Goal: Information Seeking & Learning: Learn about a topic

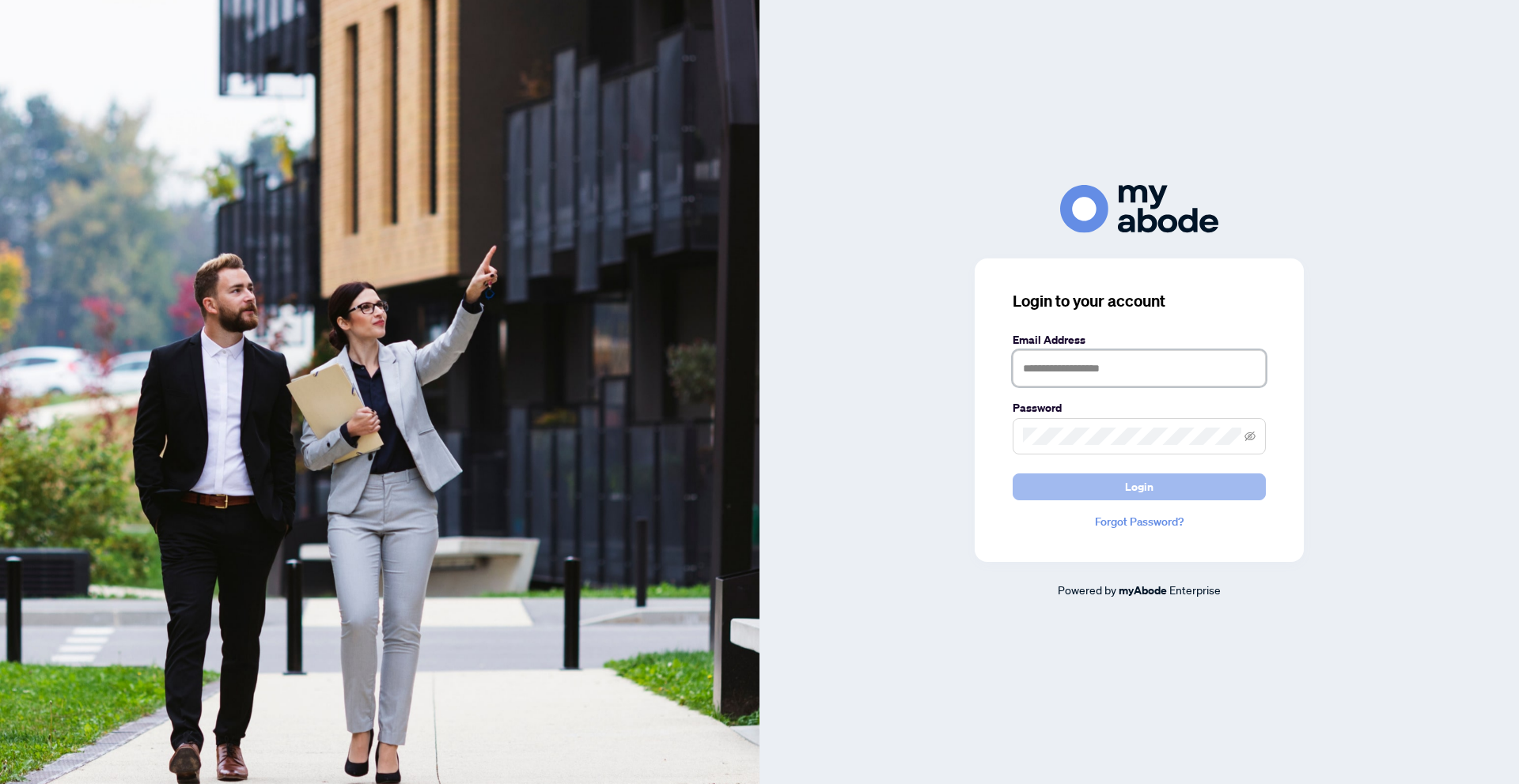
type input "**********"
click at [1142, 491] on span "Login" at bounding box center [1139, 486] width 29 height 25
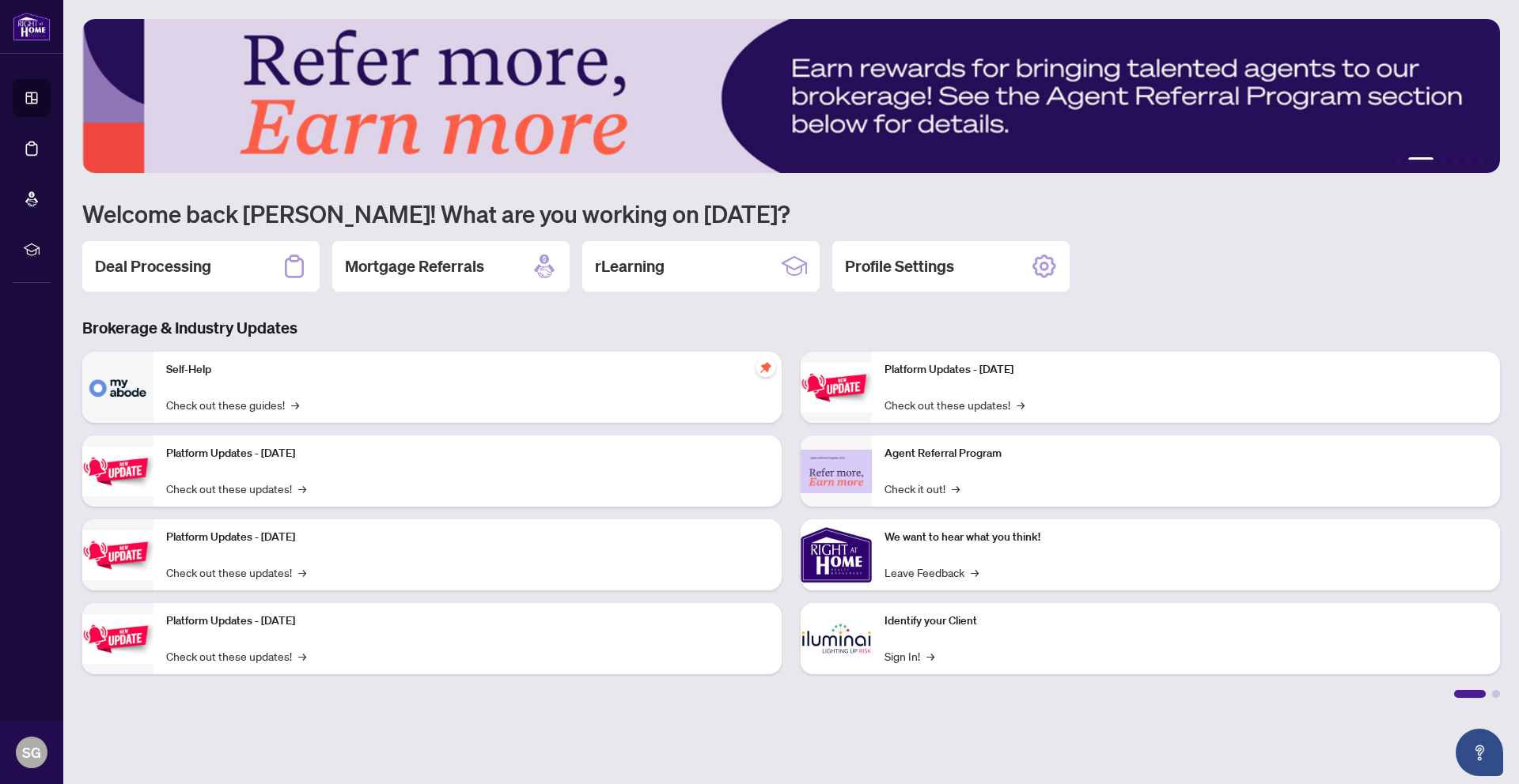
click at [200, 381] on div "Self-Help Check out these guides! →" at bounding box center [467, 387] width 628 height 71
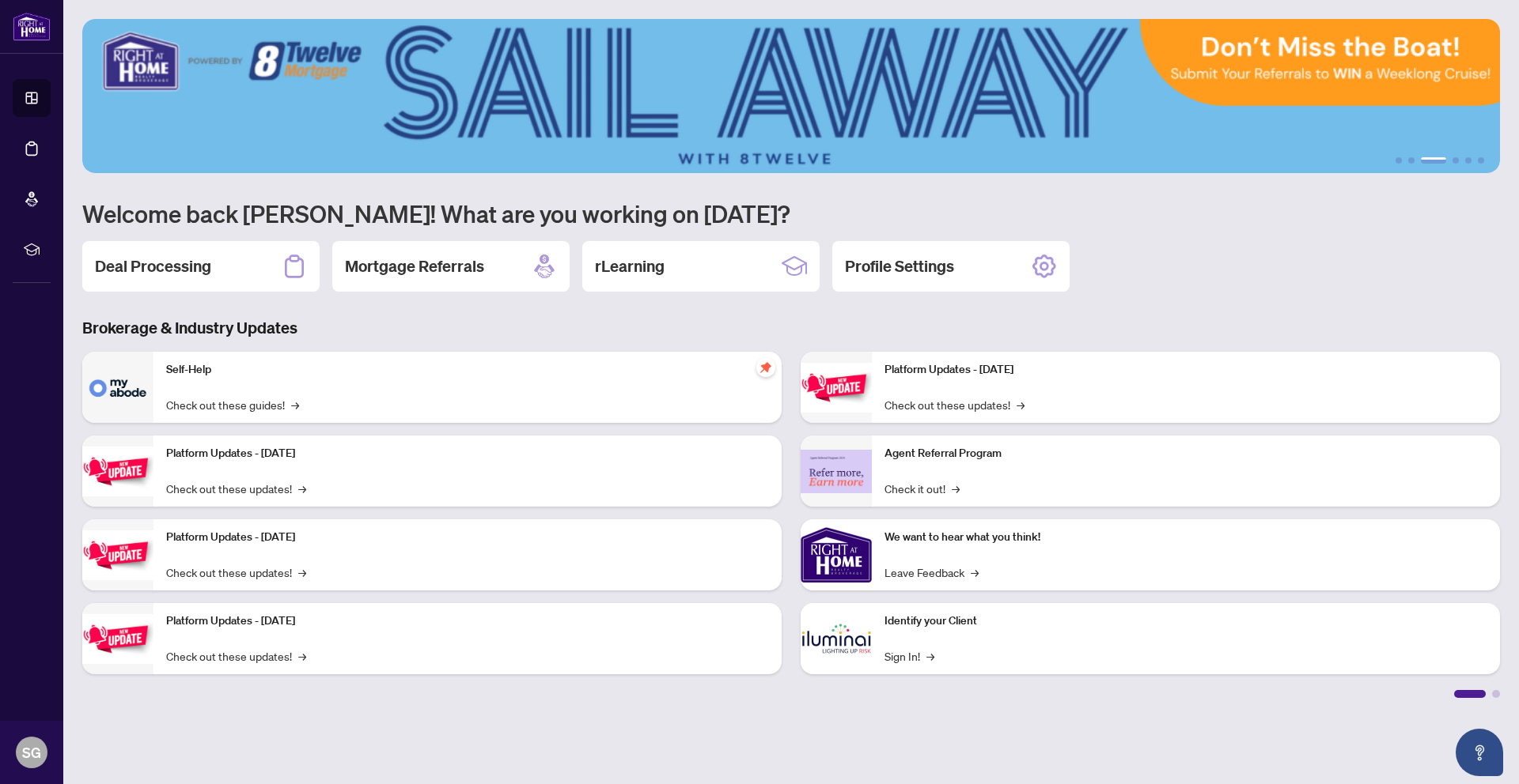
click at [124, 379] on img at bounding box center [117, 387] width 71 height 71
click at [127, 380] on img at bounding box center [117, 387] width 71 height 71
click at [191, 375] on p "Self-Help" at bounding box center [468, 370] width 602 height 18
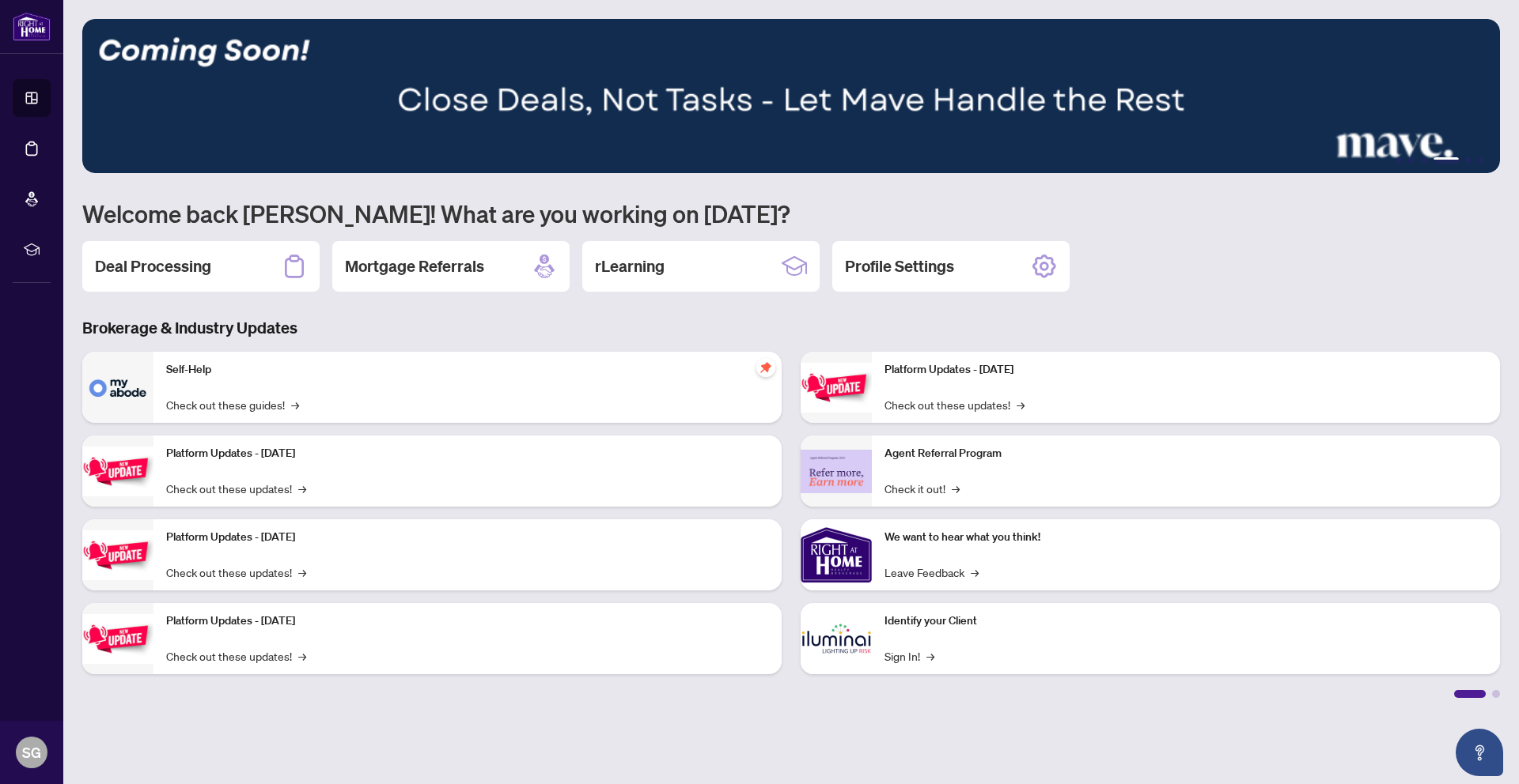
click at [459, 315] on div "1 2 3 4 5 6 Welcome back Syed! What are you working on today? Deal Processing M…" at bounding box center [791, 359] width 1417 height 679
click at [219, 405] on link "Check out these guides! →" at bounding box center [233, 405] width 133 height 18
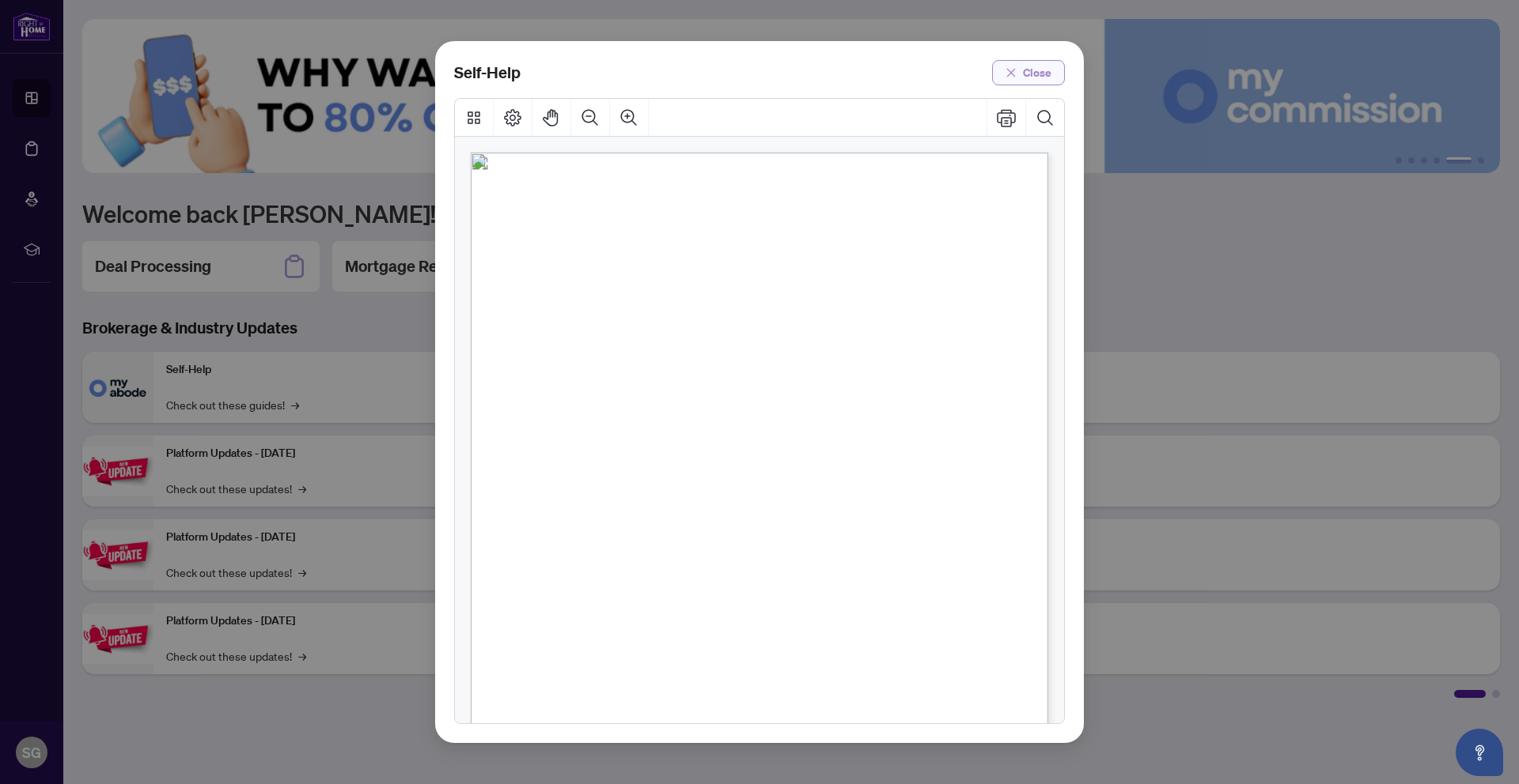
click at [1037, 74] on span "Close" at bounding box center [1037, 73] width 29 height 25
